Goal: Find specific page/section: Find specific page/section

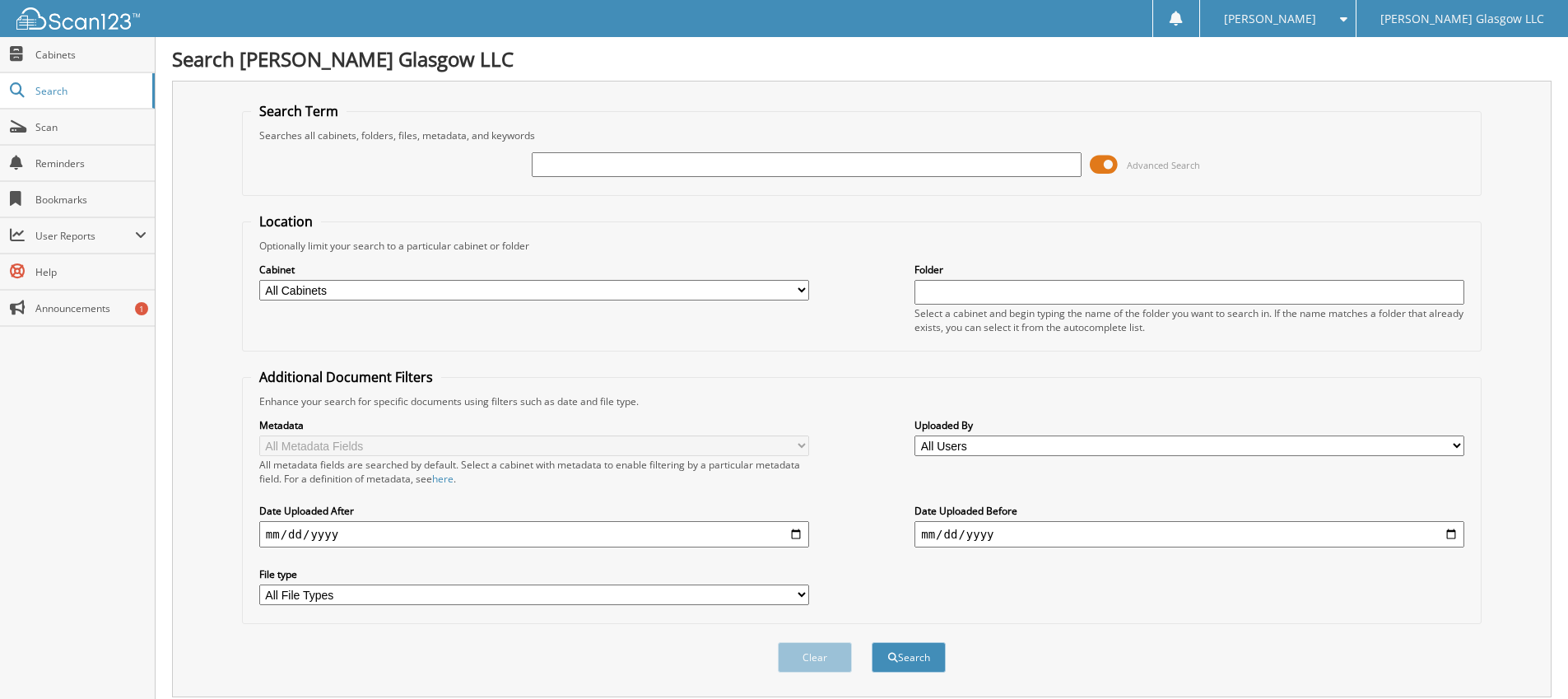
click at [1112, 166] on span at bounding box center [1104, 165] width 28 height 25
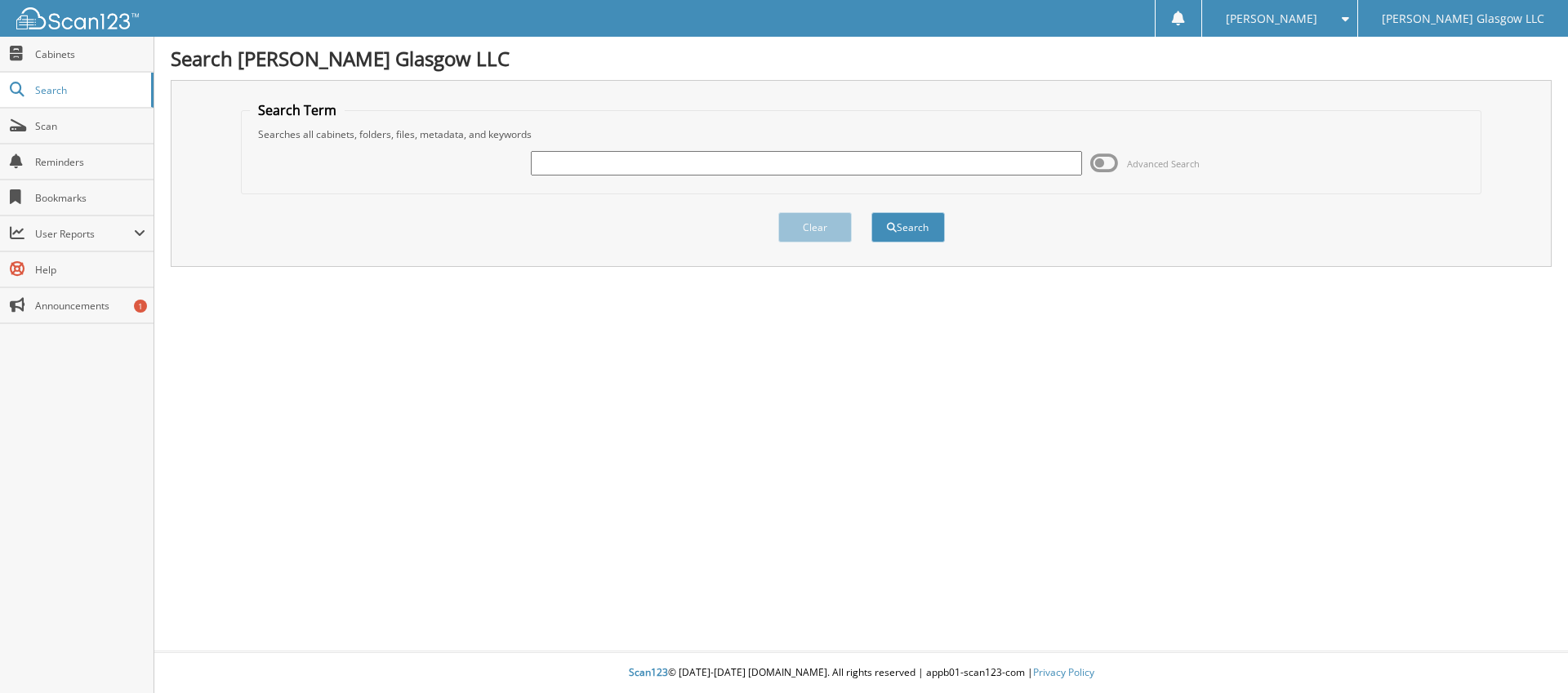
click at [653, 163] on input "text" at bounding box center [806, 163] width 550 height 25
paste input "6096572"
type input "6096572"
click at [871, 212] on button "Search" at bounding box center [908, 227] width 74 height 30
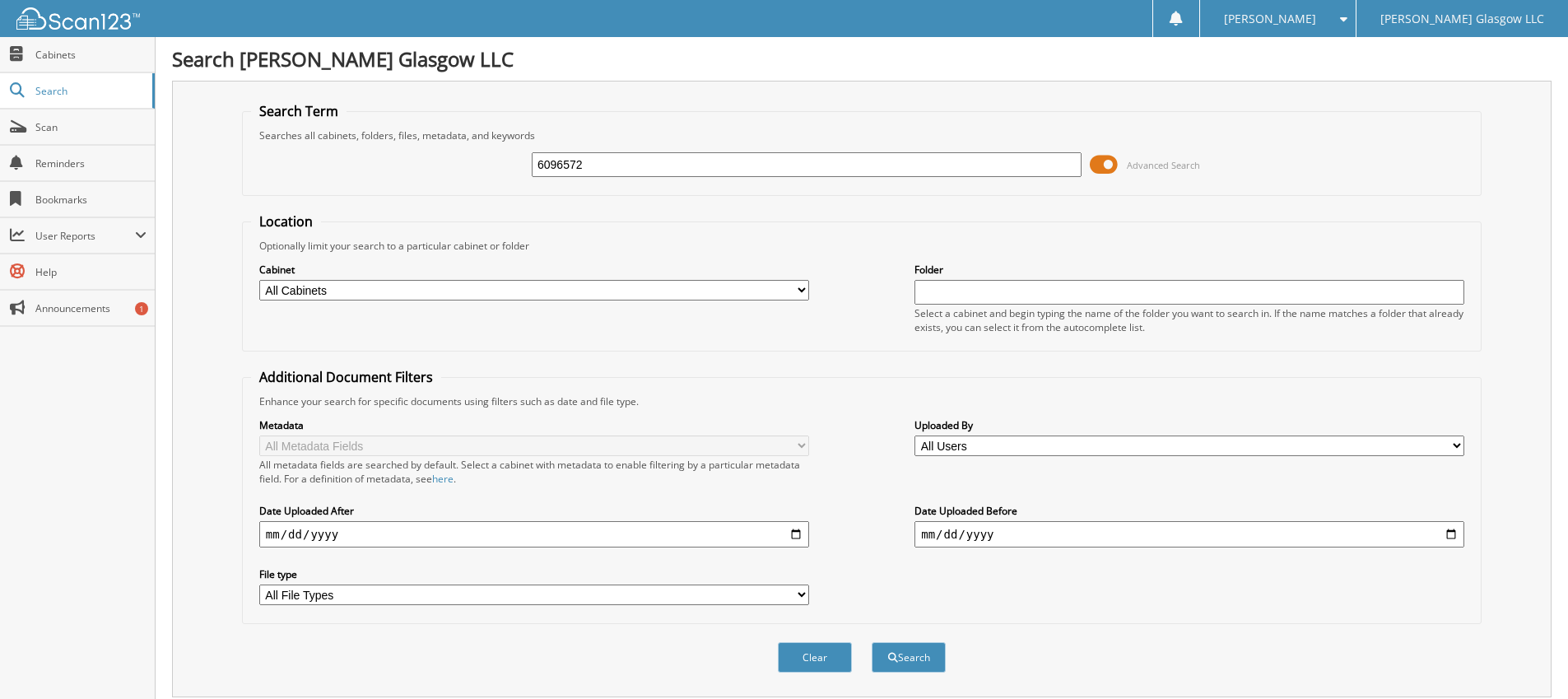
click at [1105, 168] on span at bounding box center [1104, 165] width 28 height 25
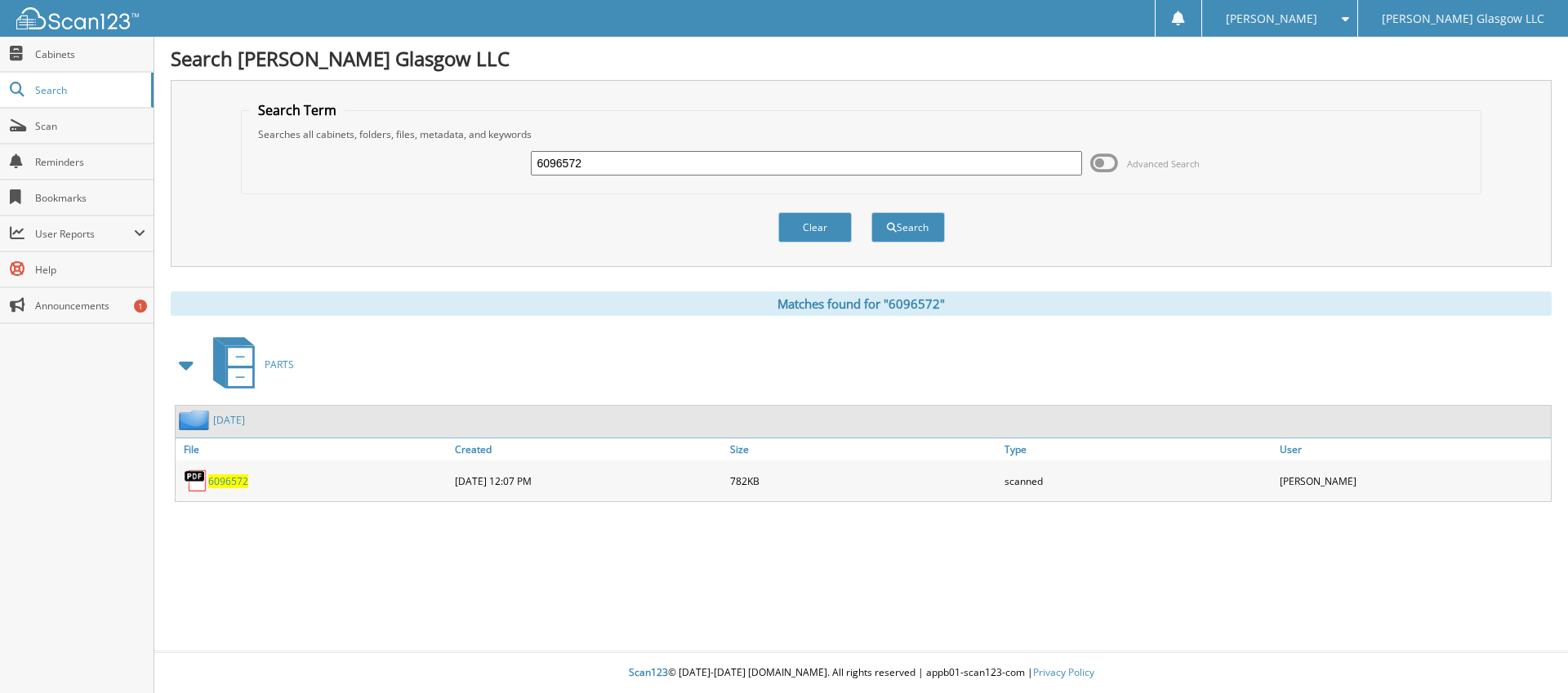
click at [237, 481] on span "6096572" at bounding box center [228, 481] width 40 height 14
